Goal: Entertainment & Leisure: Browse casually

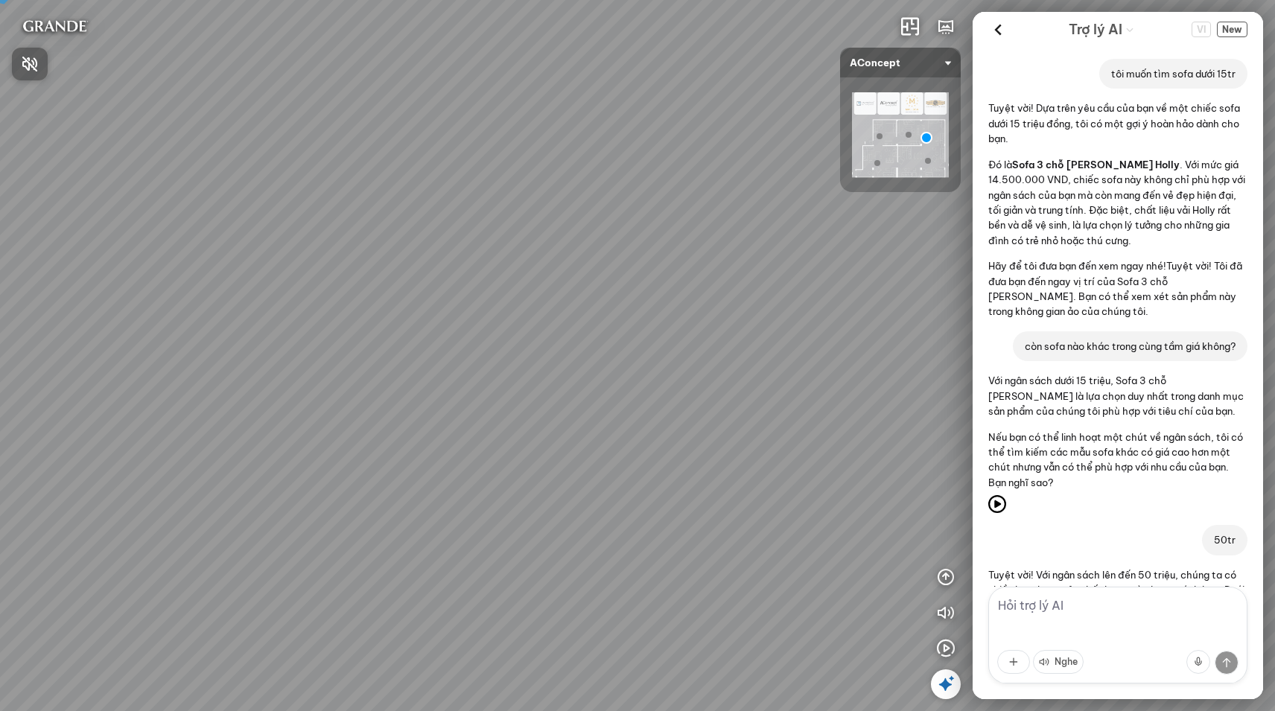
scroll to position [853, 0]
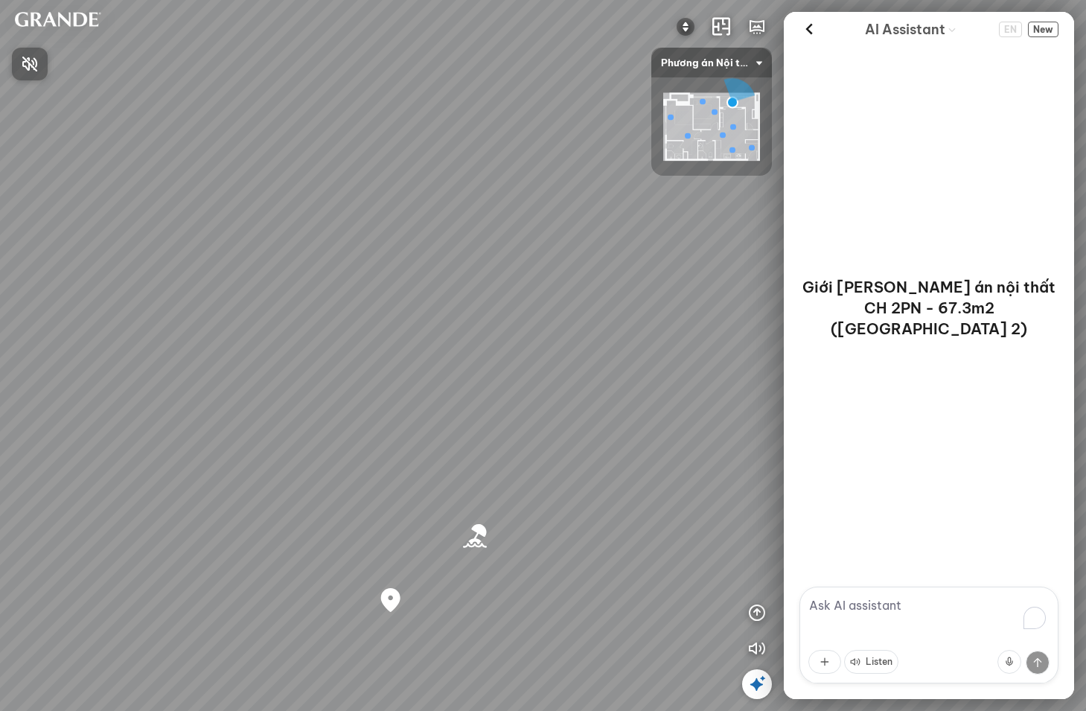
drag, startPoint x: 581, startPoint y: 401, endPoint x: 459, endPoint y: 373, distance: 125.2
click at [375, 357] on div at bounding box center [543, 355] width 1086 height 711
drag, startPoint x: 506, startPoint y: 378, endPoint x: 200, endPoint y: 343, distance: 308.0
click at [194, 343] on div "Bãi biển [GEOGRAPHIC_DATA] Co Co River Regal One River project" at bounding box center [543, 355] width 1086 height 711
drag, startPoint x: 377, startPoint y: 363, endPoint x: 330, endPoint y: 340, distance: 52.0
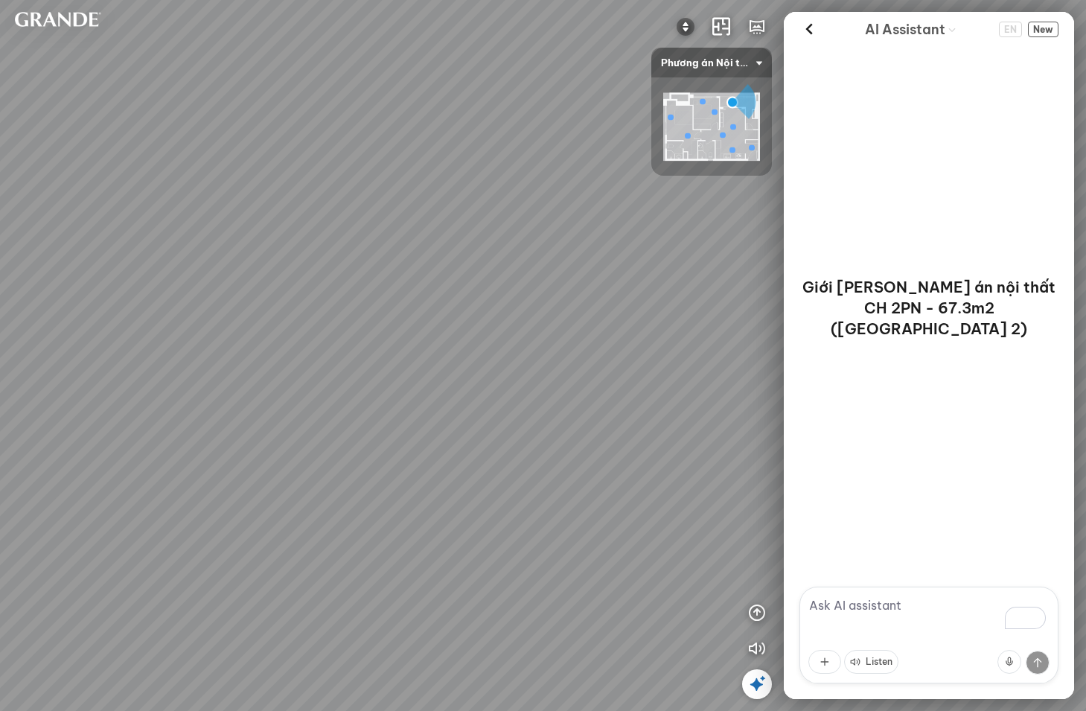
click at [325, 345] on div "Bãi biển [GEOGRAPHIC_DATA] Co Co River Regal One River project" at bounding box center [543, 355] width 1086 height 711
click at [812, 29] on icon at bounding box center [809, 30] width 22 height 22
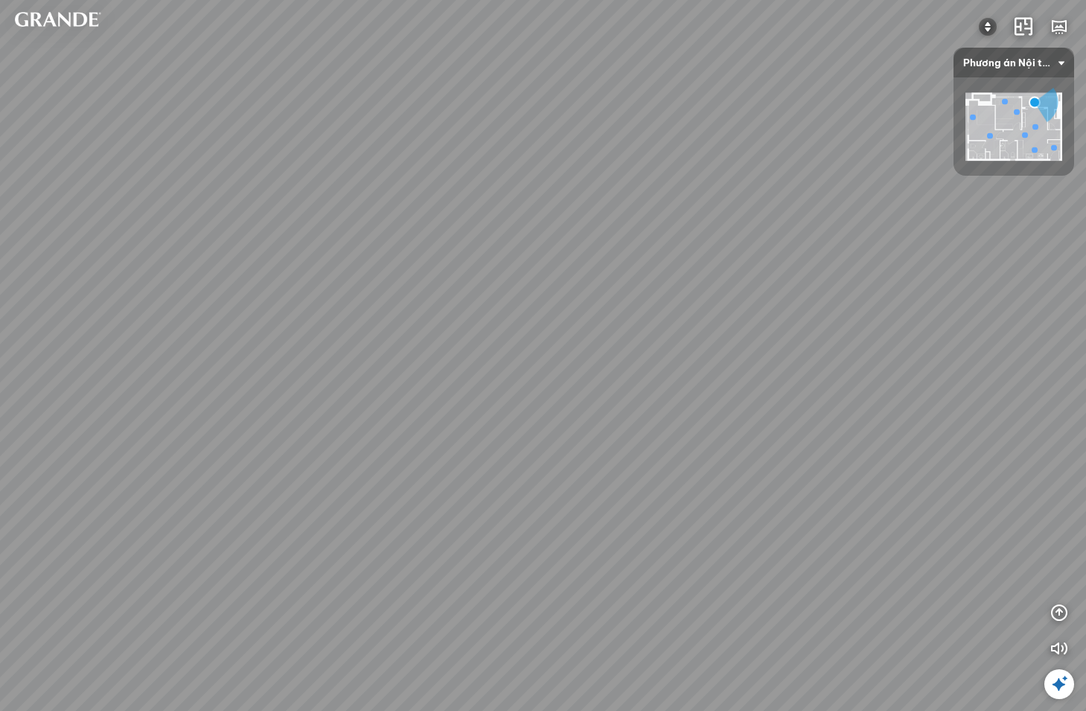
drag, startPoint x: 732, startPoint y: 357, endPoint x: 564, endPoint y: 322, distance: 171.9
click at [558, 322] on div "Bãi biển [GEOGRAPHIC_DATA] Co Co River Regal One River project" at bounding box center [543, 355] width 1086 height 711
drag, startPoint x: 863, startPoint y: 383, endPoint x: 378, endPoint y: 308, distance: 491.3
click at [378, 308] on div "Bãi biển [GEOGRAPHIC_DATA] Co Co River Regal One River project" at bounding box center [543, 355] width 1086 height 711
drag, startPoint x: 635, startPoint y: 313, endPoint x: 765, endPoint y: 303, distance: 130.0
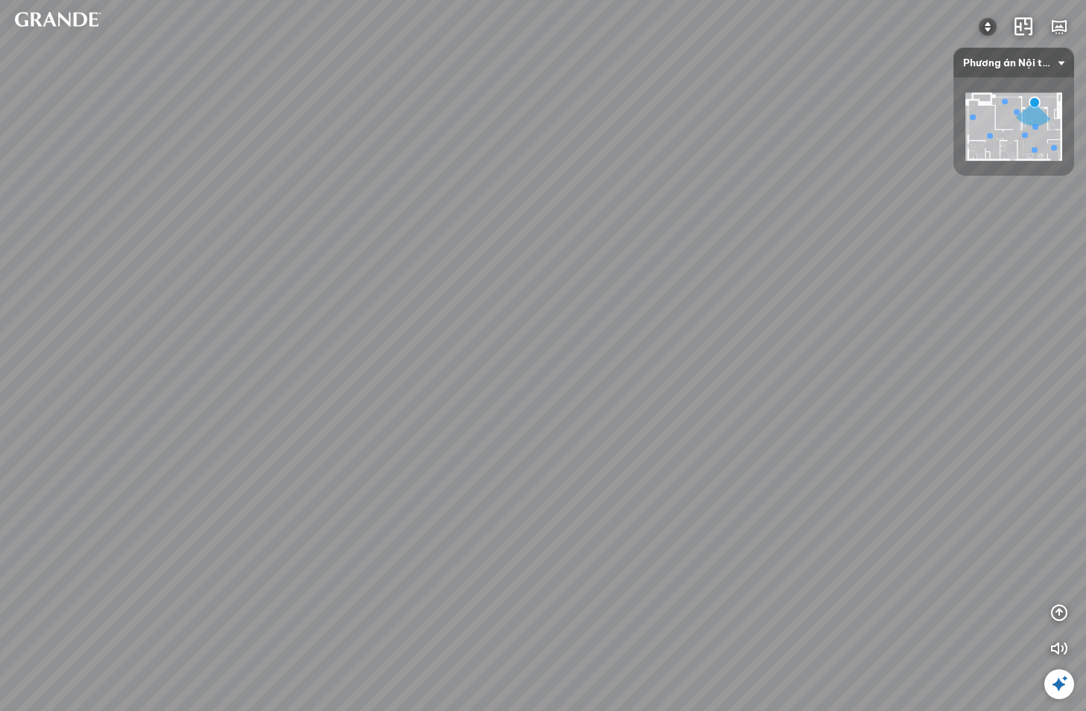
click at [800, 292] on div "Bãi biển [GEOGRAPHIC_DATA] Co Co River Regal One River project" at bounding box center [543, 355] width 1086 height 711
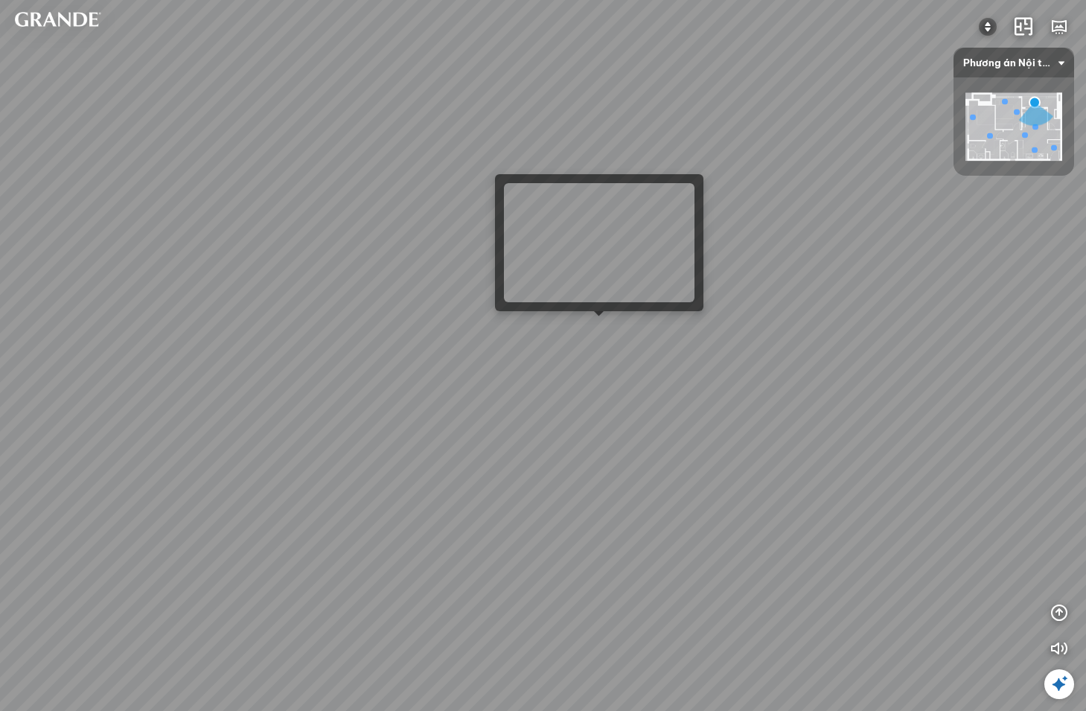
click at [599, 326] on div "Bãi biển [GEOGRAPHIC_DATA] Co Co River Regal One River project" at bounding box center [543, 355] width 1086 height 711
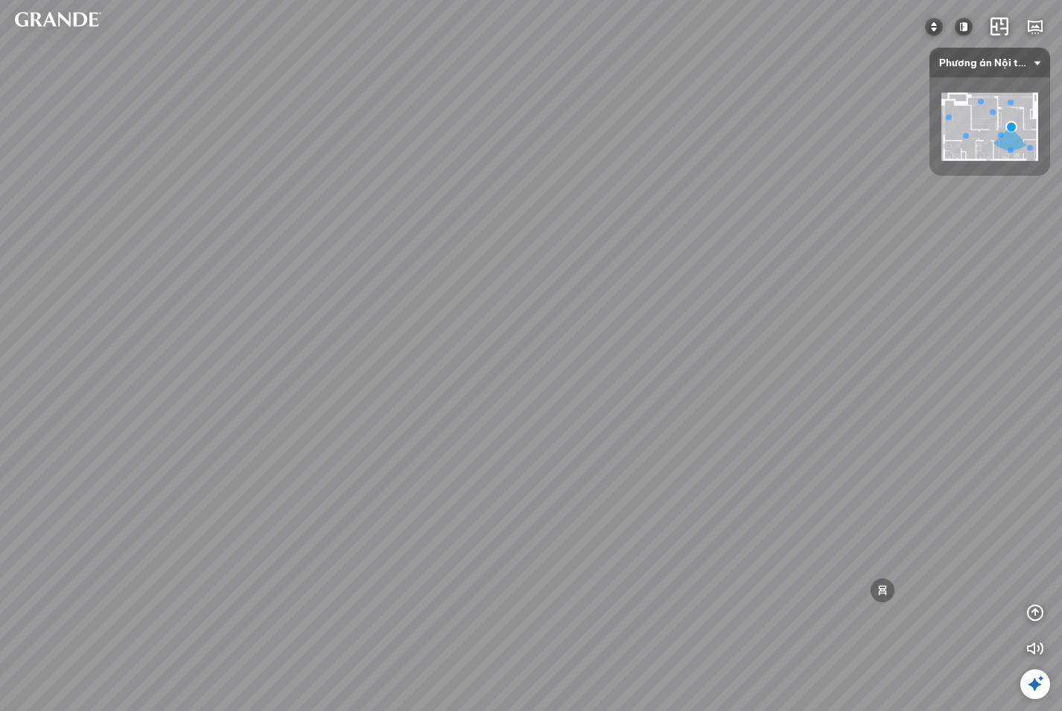
drag, startPoint x: 786, startPoint y: 339, endPoint x: 693, endPoint y: 450, distance: 145.4
click at [693, 450] on div "Minimalist TV shelf 3.380.000 VND Double MDF tea table is moisture-proof and sc…" at bounding box center [531, 355] width 1062 height 711
drag, startPoint x: 762, startPoint y: 437, endPoint x: 600, endPoint y: 299, distance: 212.9
click at [600, 299] on div "Minimalist TV shelf 3.380.000 VND Double MDF tea table is moisture-proof and sc…" at bounding box center [531, 355] width 1062 height 711
click at [684, 408] on div at bounding box center [681, 406] width 25 height 25
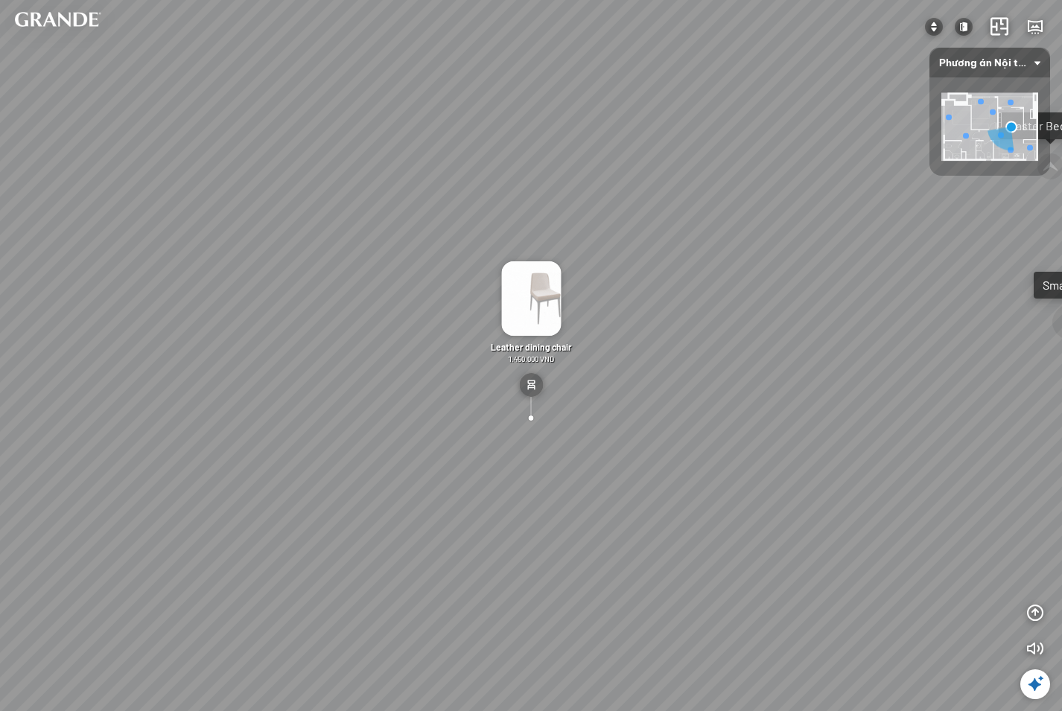
click at [532, 317] on img at bounding box center [531, 298] width 60 height 74
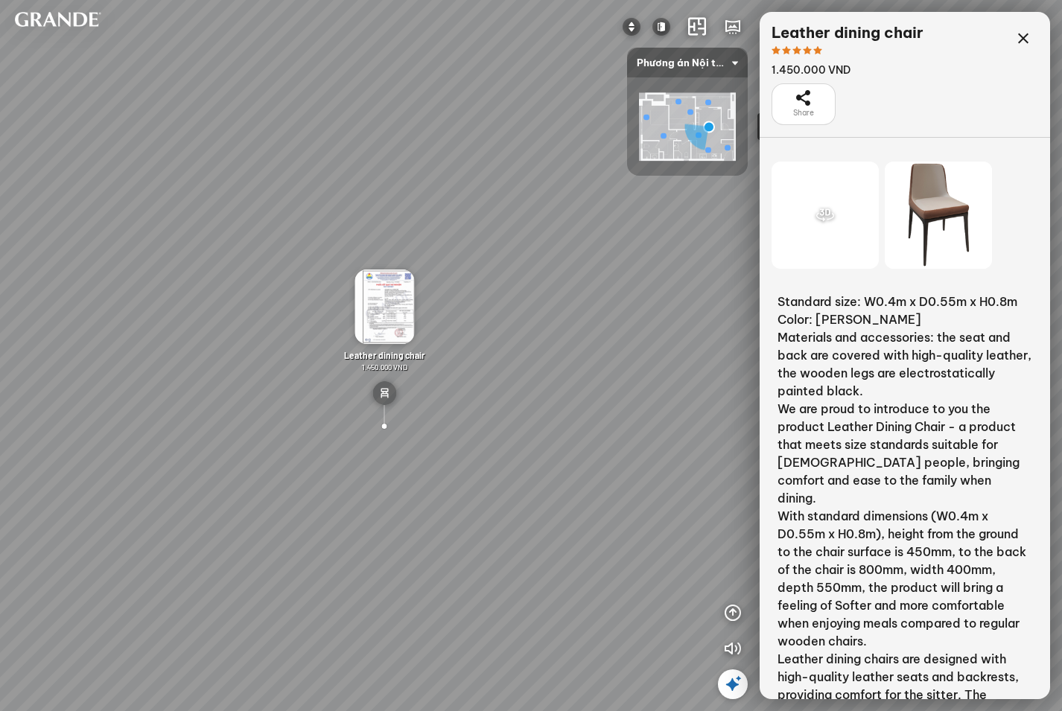
drag, startPoint x: 532, startPoint y: 284, endPoint x: 690, endPoint y: 249, distance: 162.4
click at [689, 249] on div "Minimalist TV shelf 3.380.000 VND Double MDF tea table is moisture-proof and sc…" at bounding box center [531, 355] width 1062 height 711
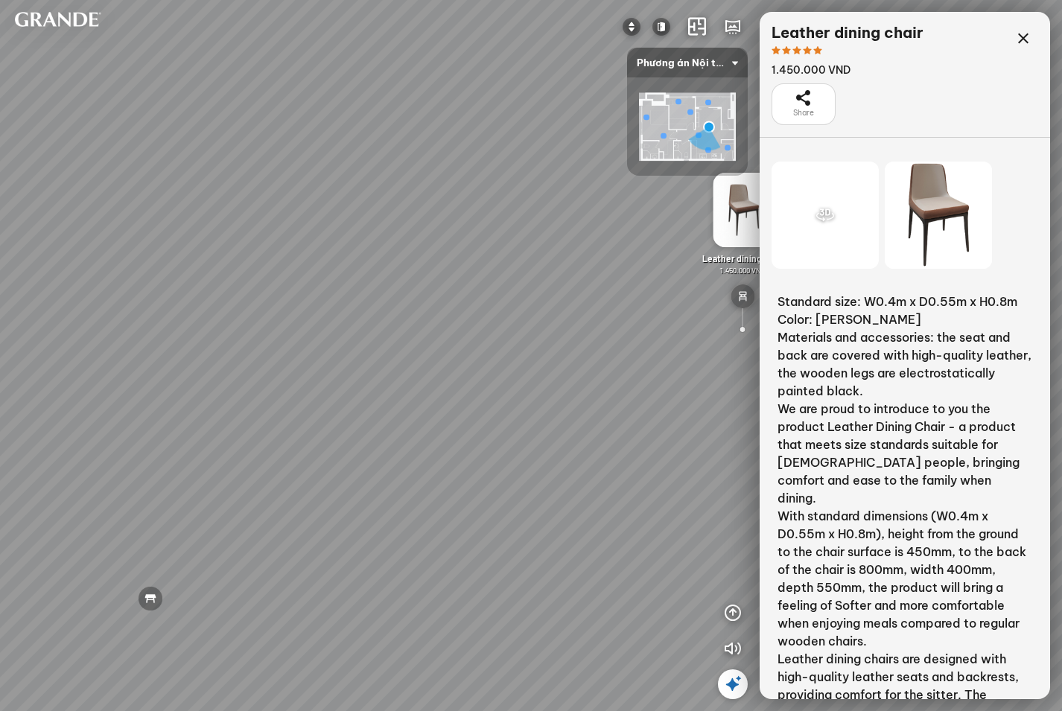
drag, startPoint x: 310, startPoint y: 259, endPoint x: 800, endPoint y: 252, distance: 490.7
click at [721, 243] on div "Minimalist TV shelf 3.380.000 VND Double MDF tea table is moisture-proof and sc…" at bounding box center [531, 355] width 1062 height 711
drag, startPoint x: 389, startPoint y: 273, endPoint x: 752, endPoint y: 291, distance: 363.0
click at [739, 288] on div "Minimalist TV shelf 3.380.000 VND Double MDF tea table is moisture-proof and sc…" at bounding box center [531, 355] width 1062 height 711
drag, startPoint x: 500, startPoint y: 302, endPoint x: 676, endPoint y: 302, distance: 176.5
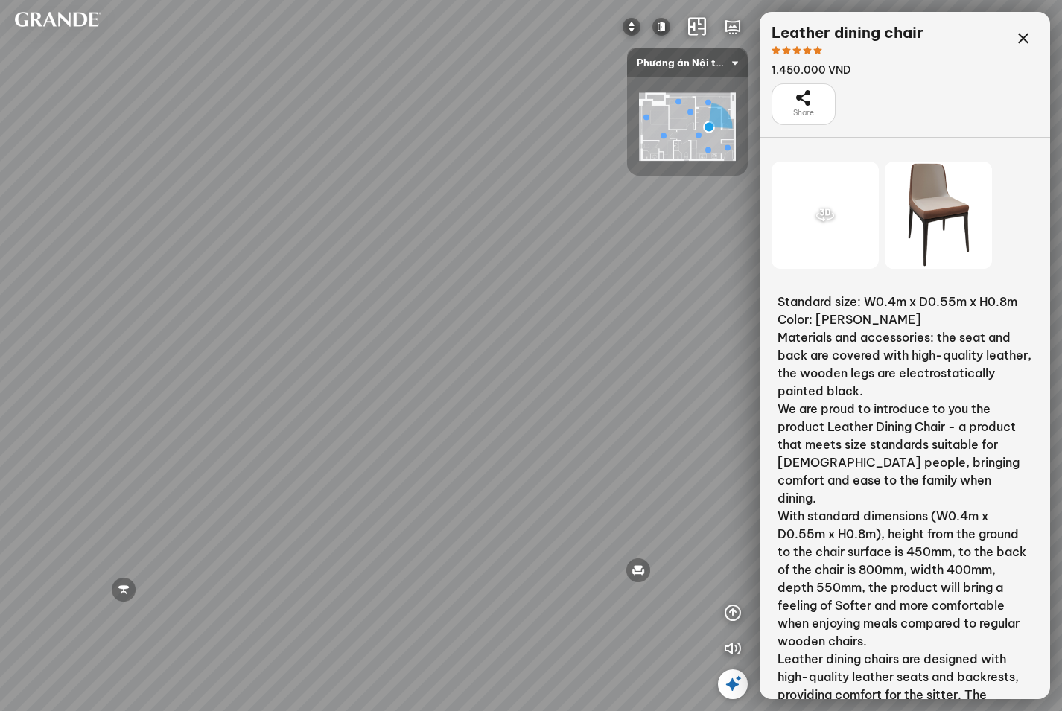
click at [766, 302] on div "Minimalist TV shelf 3.380.000 VND Double MDF tea table is moisture-proof and sc…" at bounding box center [531, 355] width 1062 height 711
drag, startPoint x: 606, startPoint y: 302, endPoint x: 418, endPoint y: 250, distance: 195.5
click at [418, 250] on div "Minimalist TV shelf 3.380.000 VND Double MDF tea table is moisture-proof and sc…" at bounding box center [531, 355] width 1062 height 711
drag, startPoint x: 593, startPoint y: 311, endPoint x: 697, endPoint y: 258, distance: 116.6
click at [700, 254] on div "Minimalist TV shelf 3.380.000 VND Double MDF tea table is moisture-proof and sc…" at bounding box center [531, 355] width 1062 height 711
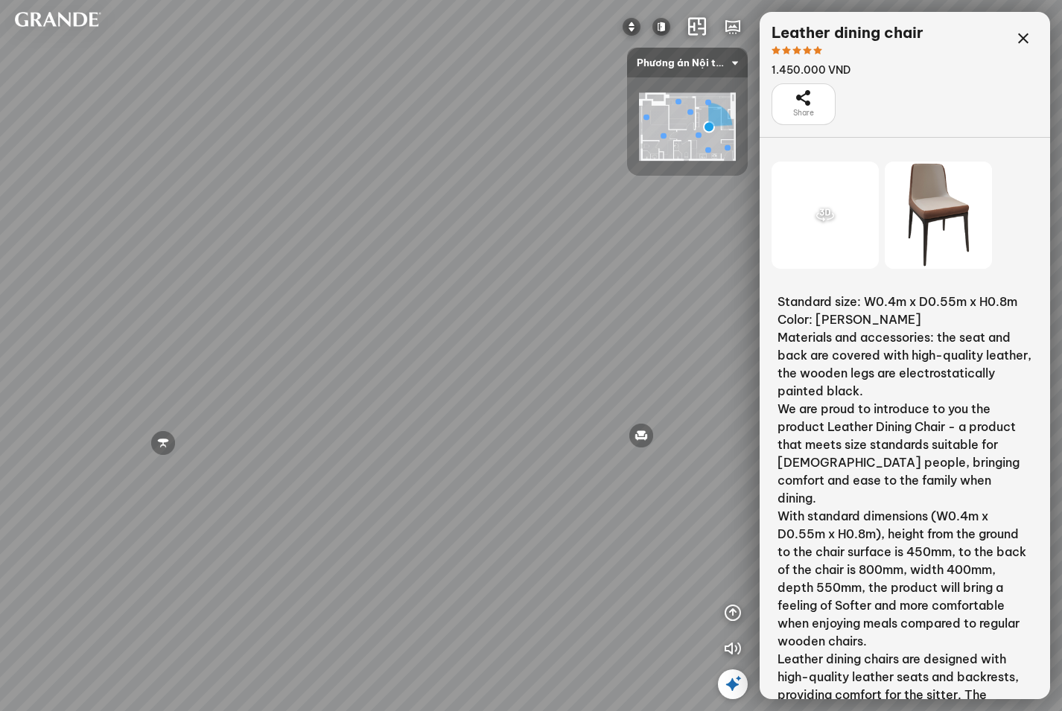
drag, startPoint x: 515, startPoint y: 264, endPoint x: 480, endPoint y: 293, distance: 46.0
click at [477, 288] on div "Minimalist TV shelf 3.380.000 VND Double MDF tea table is moisture-proof and sc…" at bounding box center [531, 355] width 1062 height 711
drag, startPoint x: 439, startPoint y: 280, endPoint x: 423, endPoint y: 323, distance: 46.2
click at [419, 320] on div "Minimalist TV shelf 3.380.000 VND Double MDF tea table is moisture-proof and sc…" at bounding box center [531, 355] width 1062 height 711
click at [495, 509] on div at bounding box center [497, 489] width 24 height 48
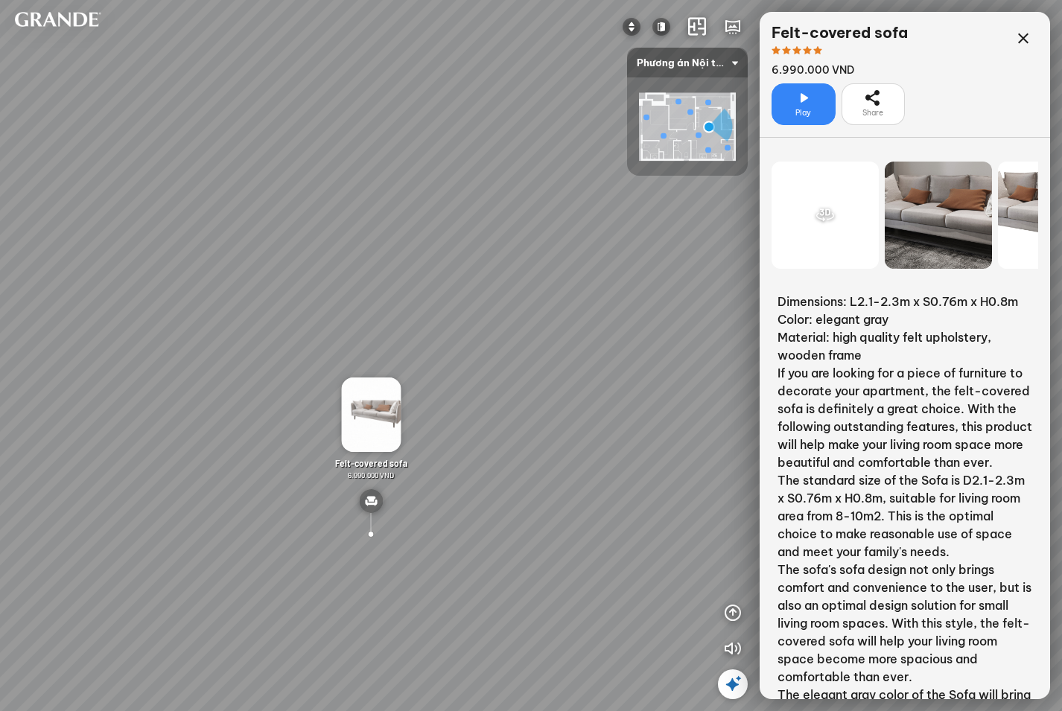
click at [360, 415] on img at bounding box center [371, 415] width 60 height 74
